Goal: Communication & Community: Answer question/provide support

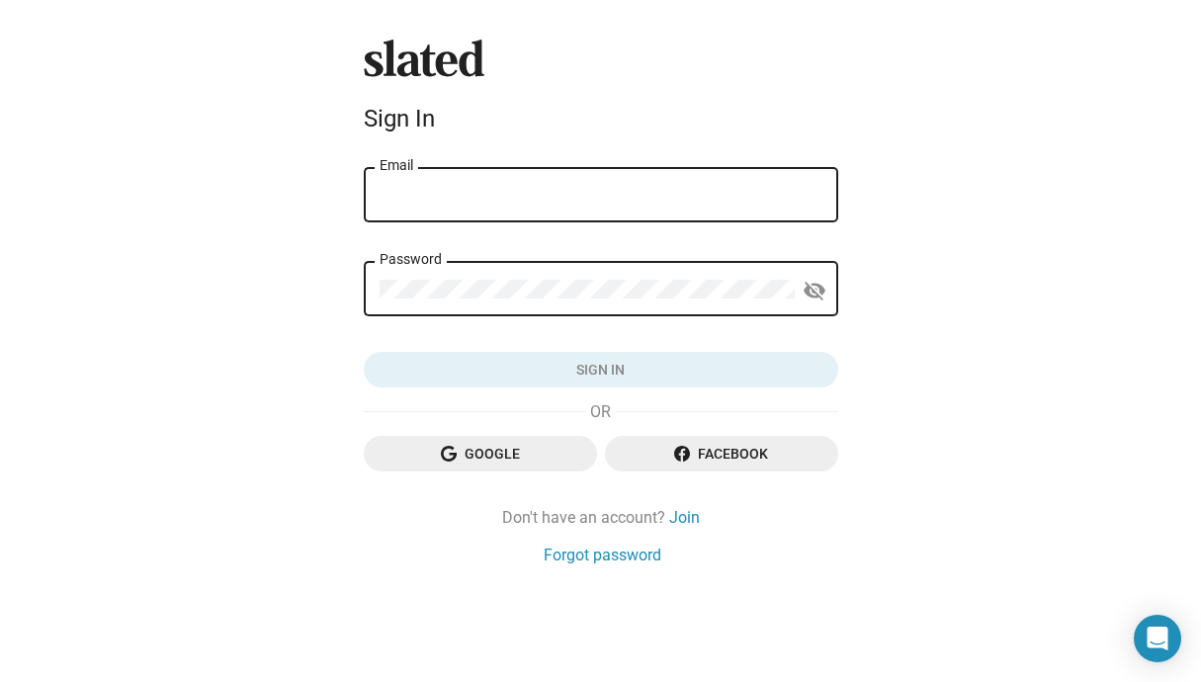
click at [707, 501] on div "Slated Sign In Email Password visibility_off Sign in Google Facebook Don't have…" at bounding box center [601, 303] width 490 height 526
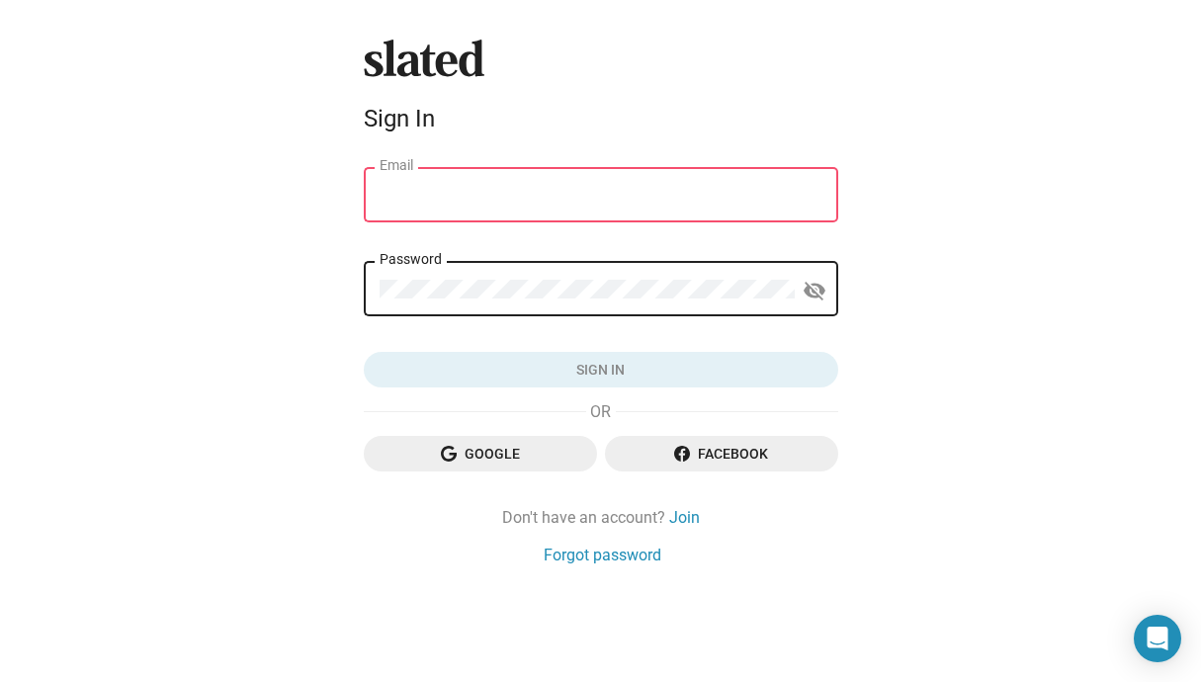
click at [583, 197] on input "Email" at bounding box center [600, 196] width 443 height 18
type input "[PERSON_NAME][EMAIL_ADDRESS][PERSON_NAME][DOMAIN_NAME]"
click at [600, 370] on button "Sign in" at bounding box center [601, 370] width 474 height 36
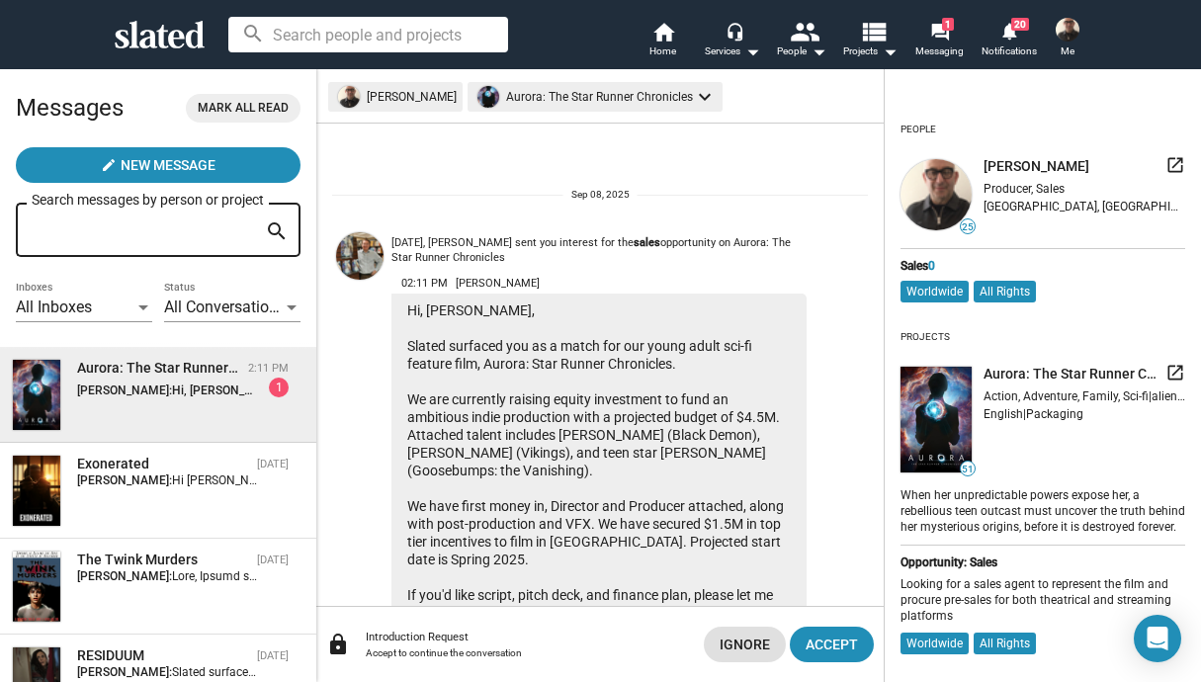
scroll to position [157, 0]
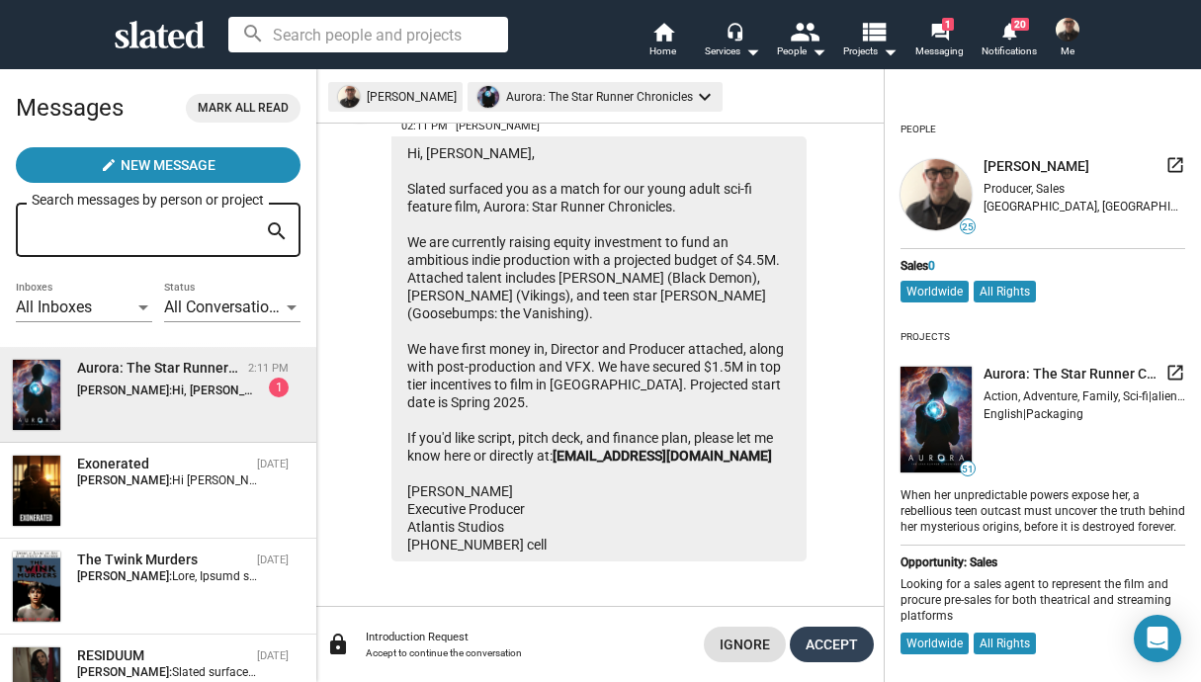
click at [820, 654] on span "Accept" at bounding box center [831, 645] width 52 height 36
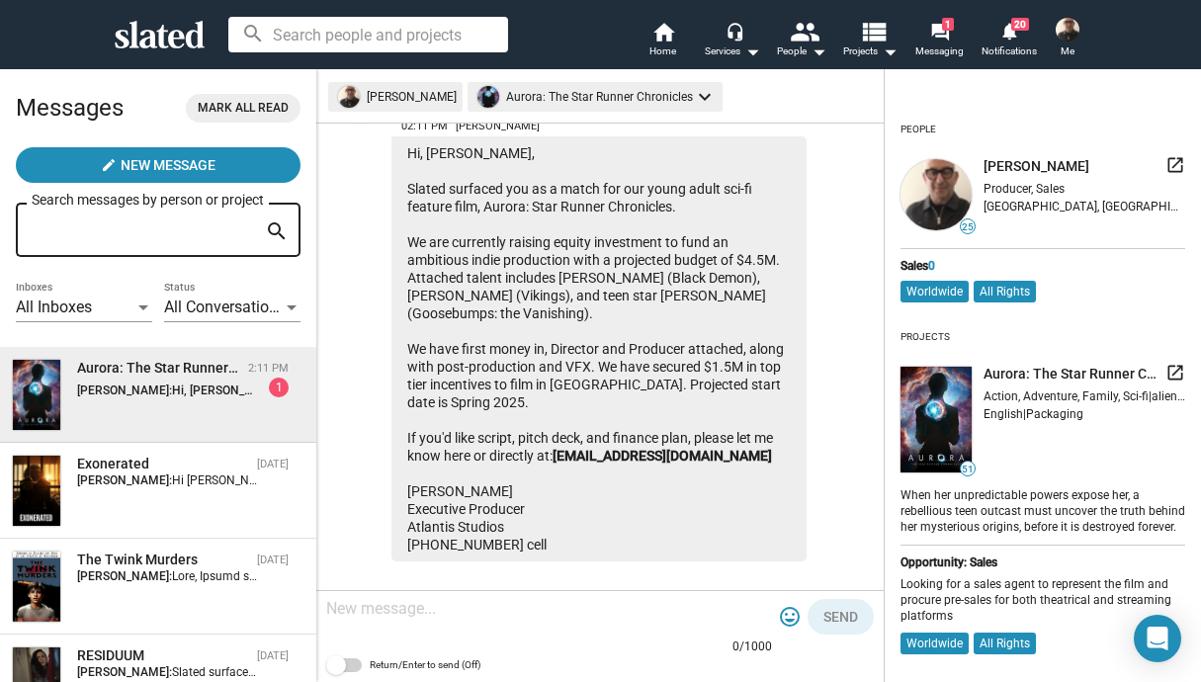
click at [346, 613] on textarea at bounding box center [549, 609] width 446 height 20
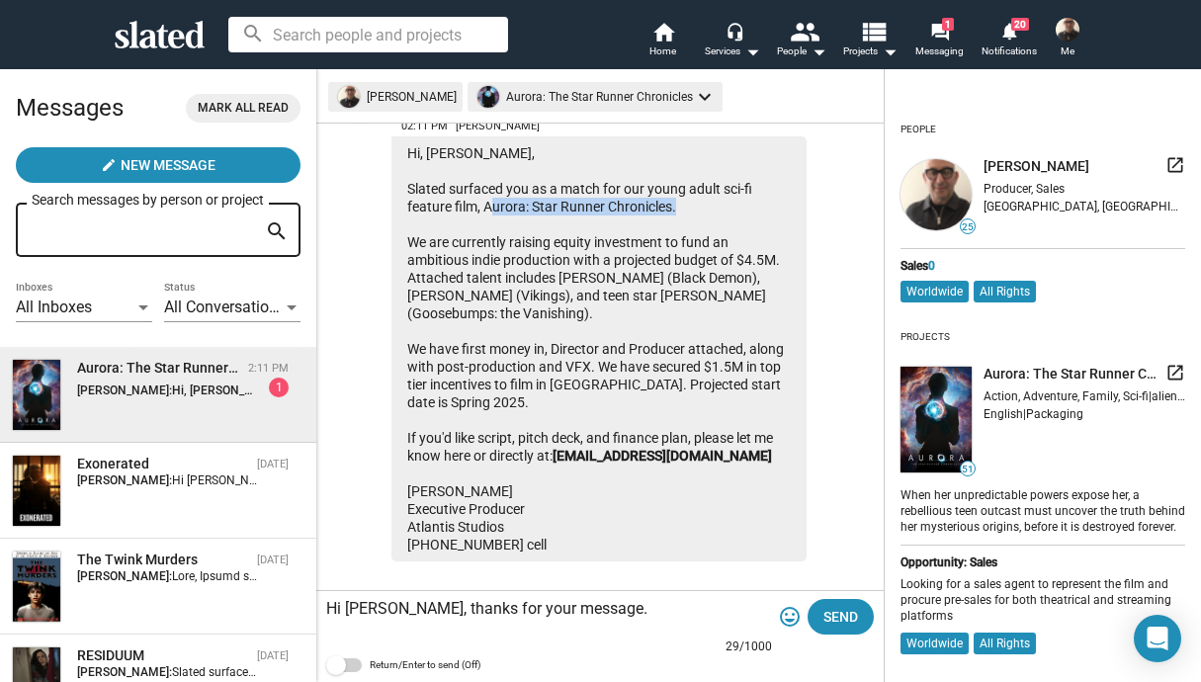
drag, startPoint x: 482, startPoint y: 208, endPoint x: 671, endPoint y: 197, distance: 189.1
click at [671, 197] on div "Hi, Gary, Slated surfaced you as a match for our young adult sci-fi feature fil…" at bounding box center [598, 348] width 415 height 425
copy div "Aurora: Star Runner Chronicles"
click at [594, 613] on textarea "Hi James, thanks for your message." at bounding box center [549, 609] width 446 height 20
paste textarea "Aurora: Star Runner Chronicles"
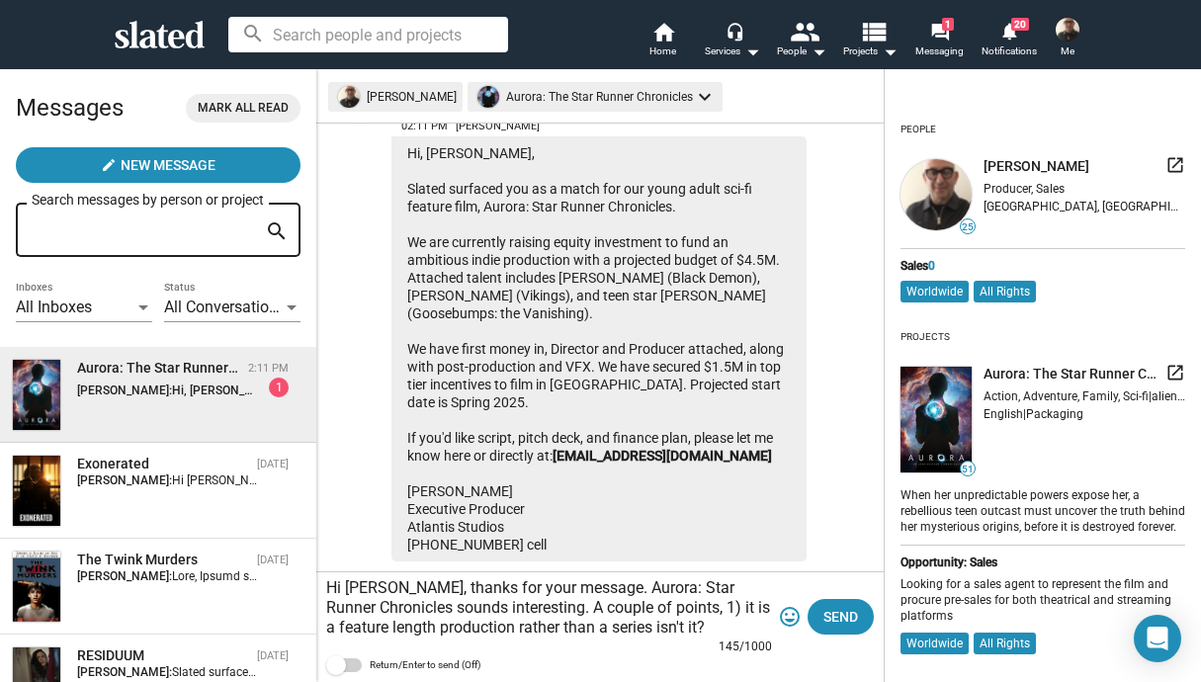
click at [699, 621] on textarea "Hi James, thanks for your message. Aurora: Star Runner Chronicles sounds intere…" at bounding box center [549, 607] width 446 height 59
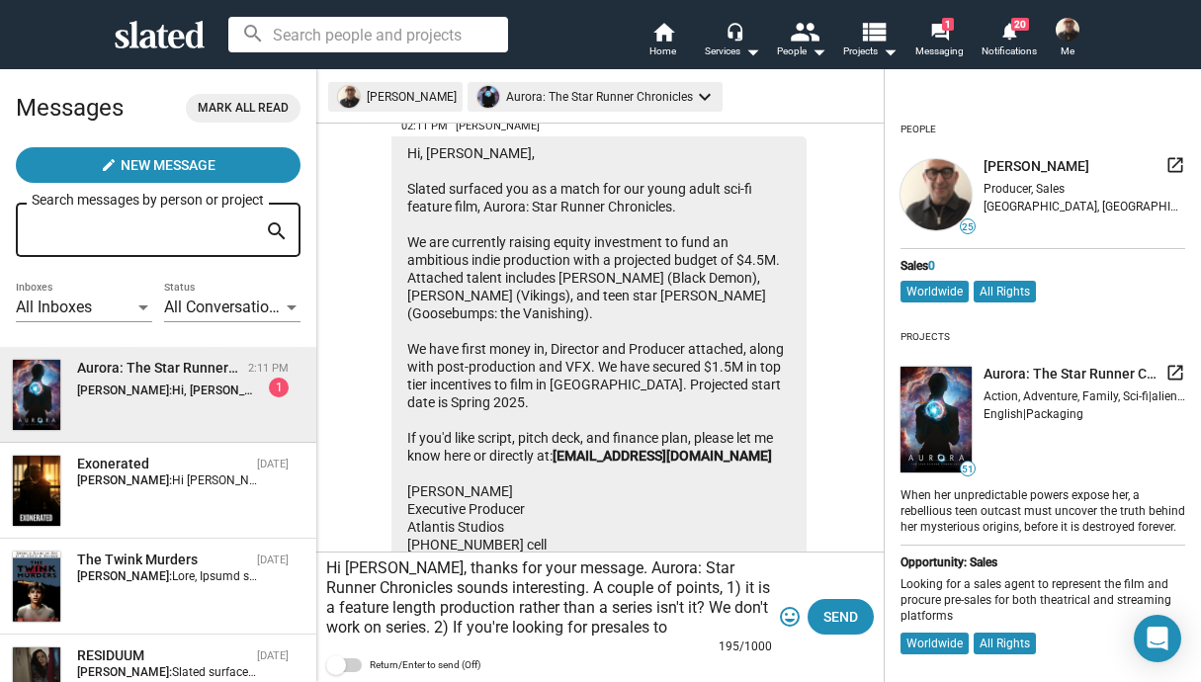
click at [618, 627] on textarea "Hi James, thanks for your message. Aurora: Star Runner Chronicles sounds intere…" at bounding box center [549, 597] width 446 height 79
click at [685, 626] on textarea "Hi James, thanks for your message. Aurora: Star Runner Chronicles sounds intere…" at bounding box center [549, 597] width 446 height 79
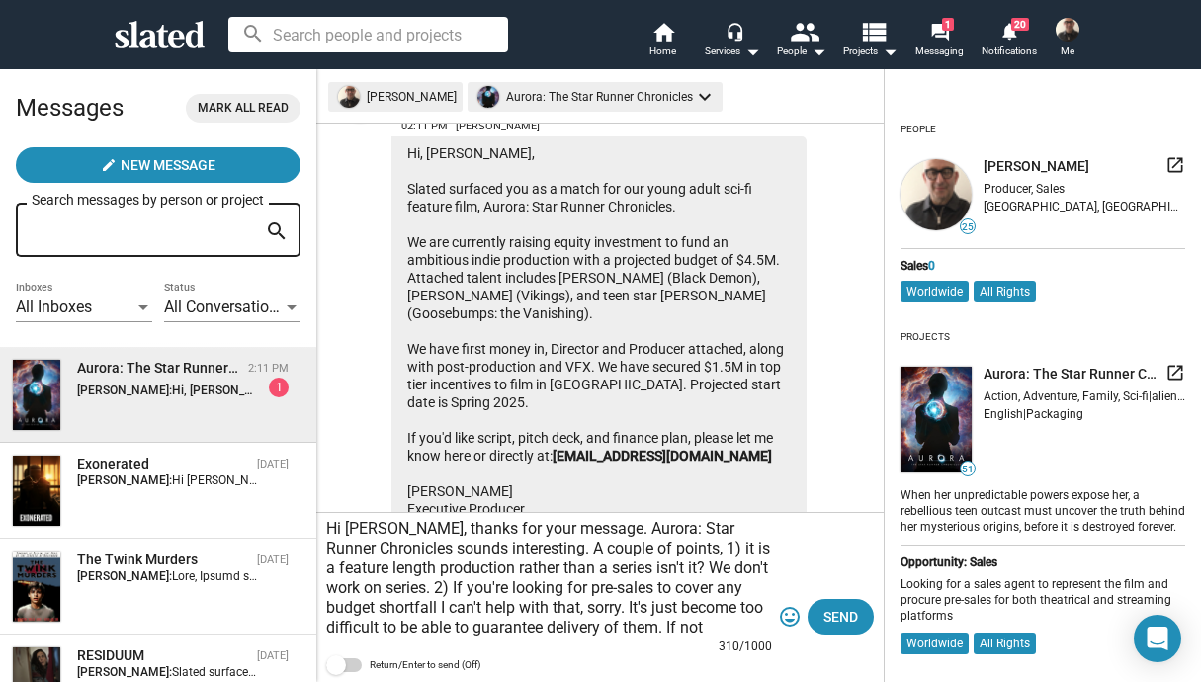
click at [685, 626] on textarea "Hi James, thanks for your message. Aurora: Star Runner Chronicles sounds intere…" at bounding box center [549, 578] width 446 height 119
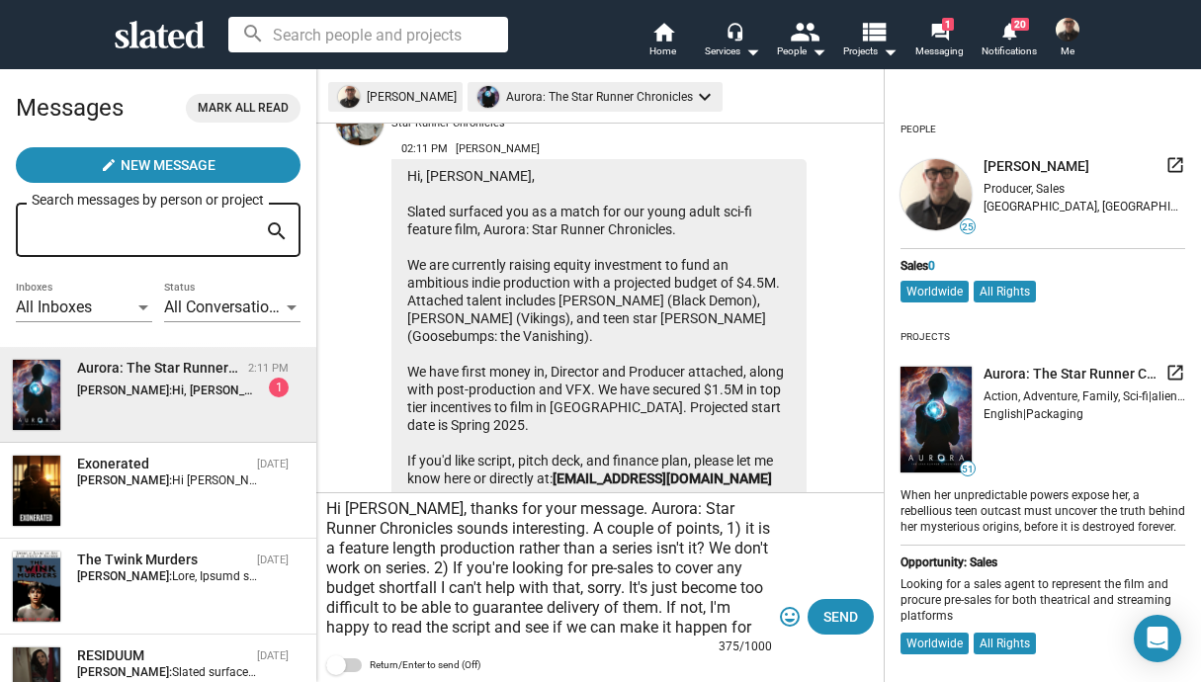
scroll to position [20, 0]
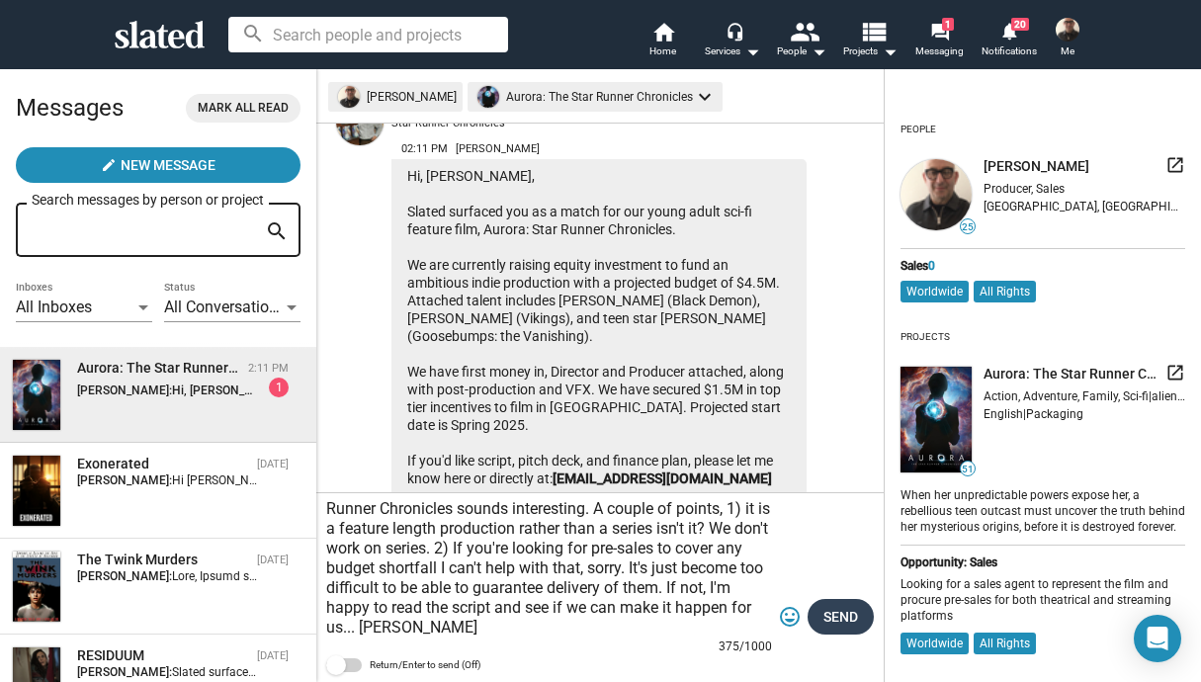
type textarea "Hi James, thanks for your message. Aurora: Star Runner Chronicles sounds intere…"
click at [835, 616] on span "Send" at bounding box center [840, 617] width 35 height 36
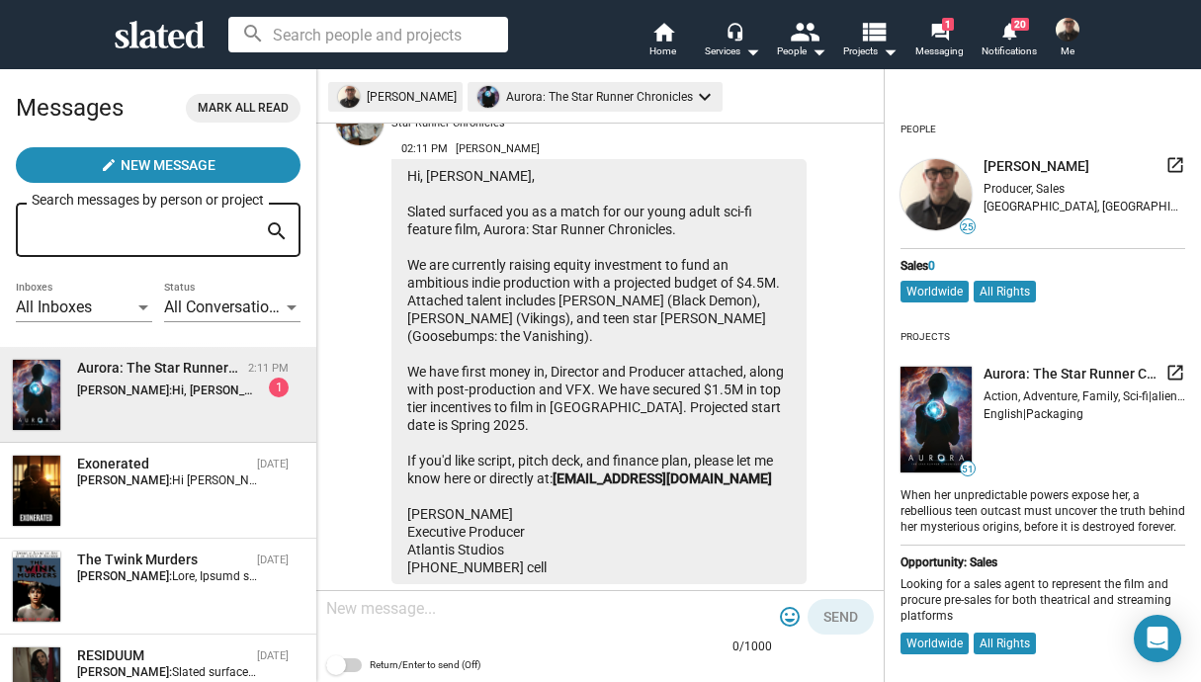
scroll to position [384, 0]
